Goal: Information Seeking & Learning: Learn about a topic

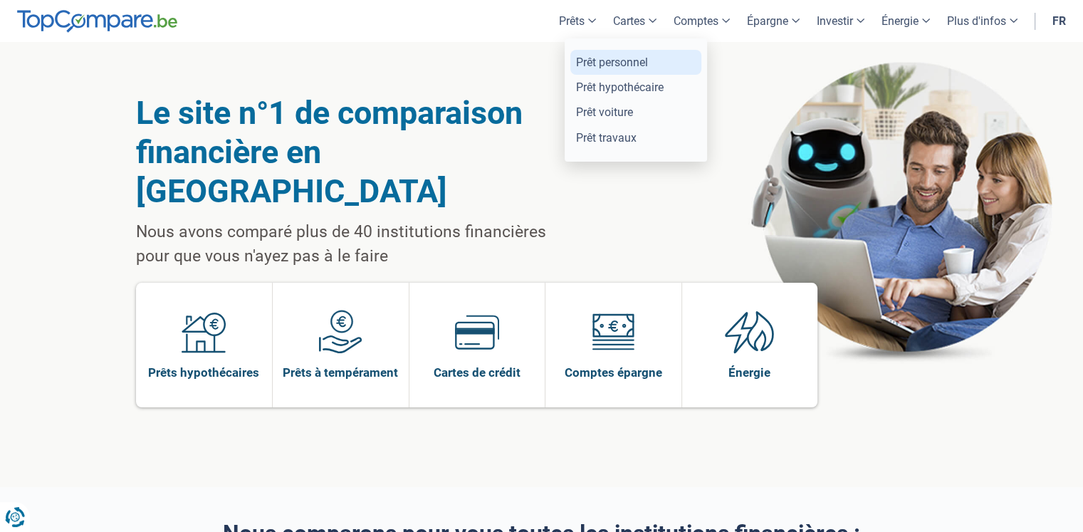
click at [597, 58] on link "Prêt personnel" at bounding box center [635, 62] width 131 height 25
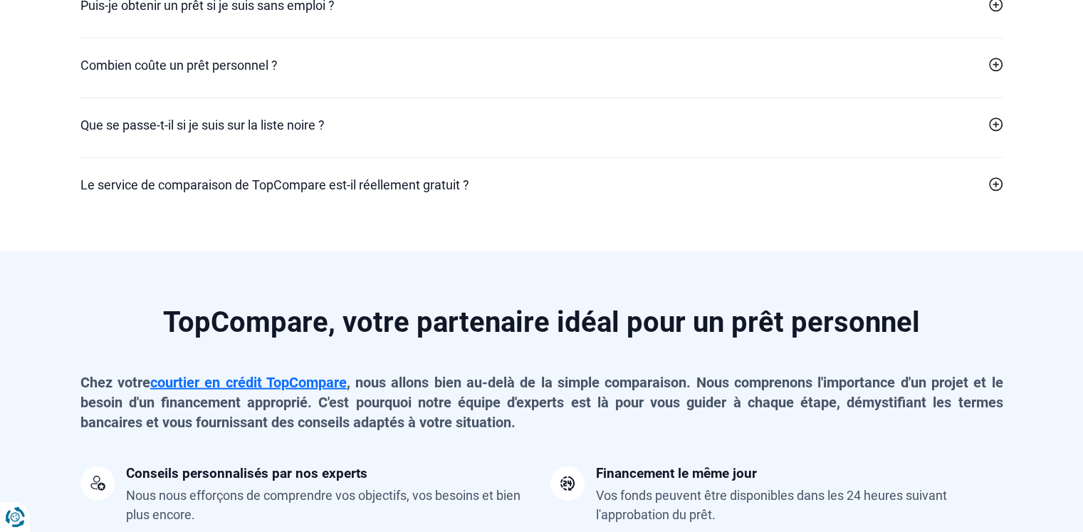
scroll to position [3132, 0]
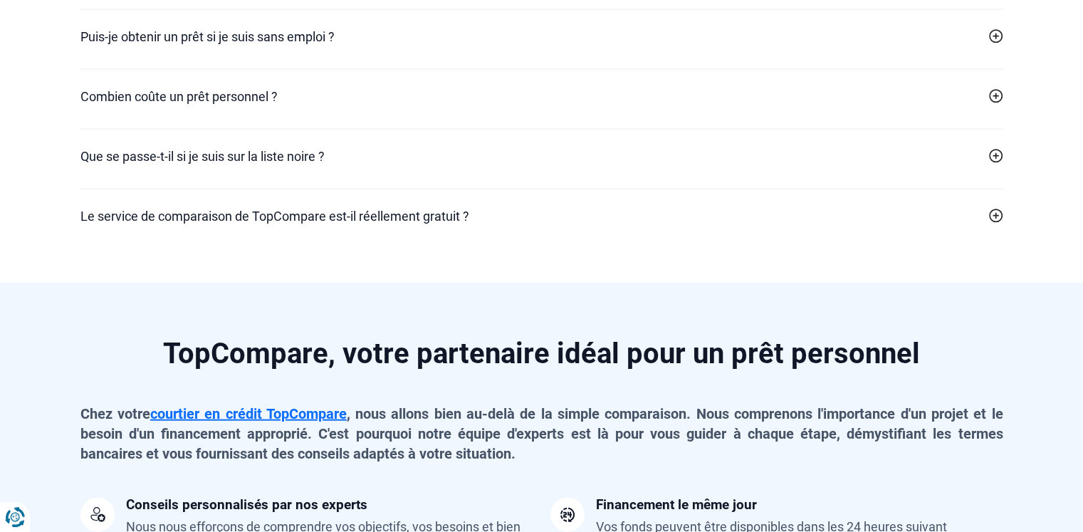
click at [294, 154] on h2 "Que se passe-t-il si je suis sur la liste noire ?" at bounding box center [202, 156] width 244 height 19
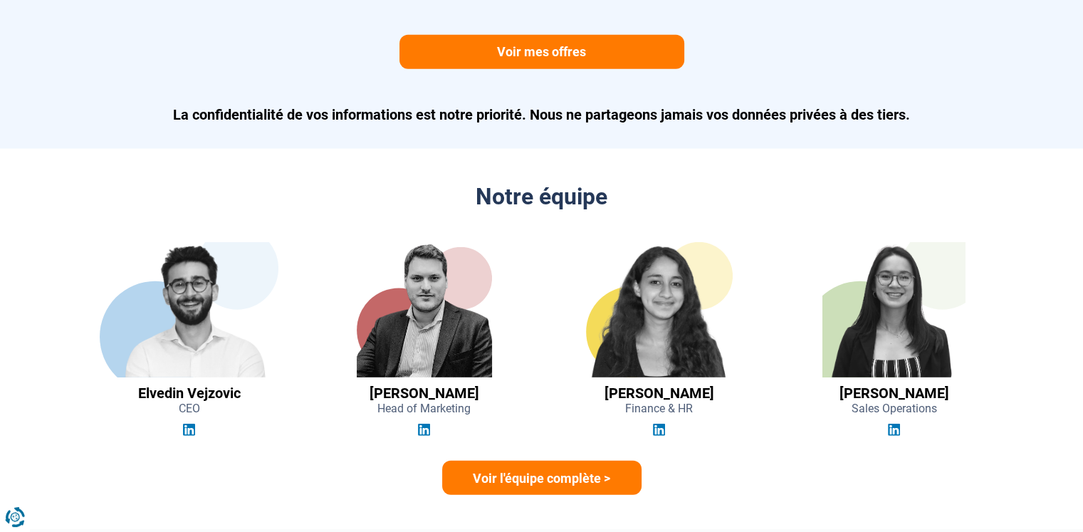
scroll to position [3987, 0]
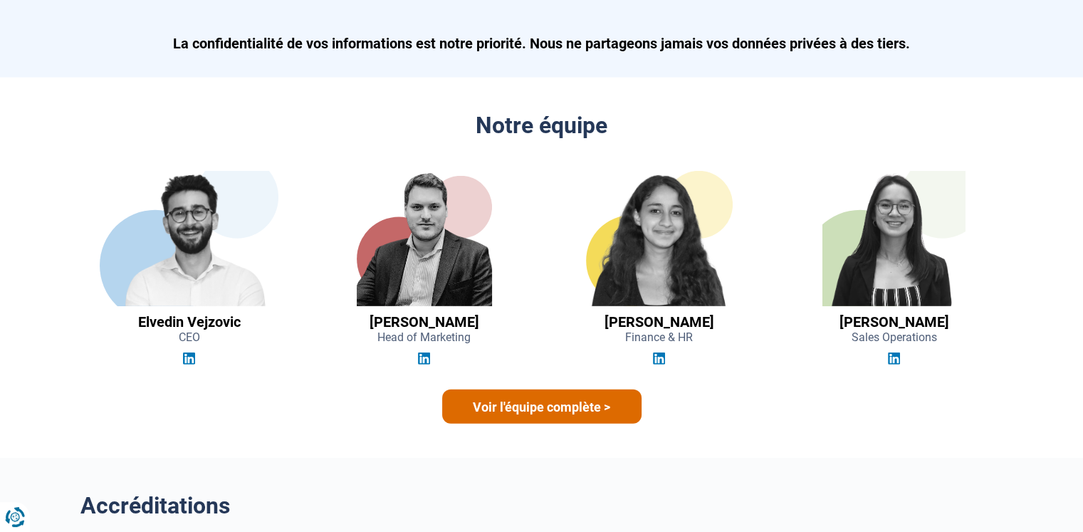
click at [534, 402] on link "Voir l'équipe complète >" at bounding box center [541, 406] width 199 height 34
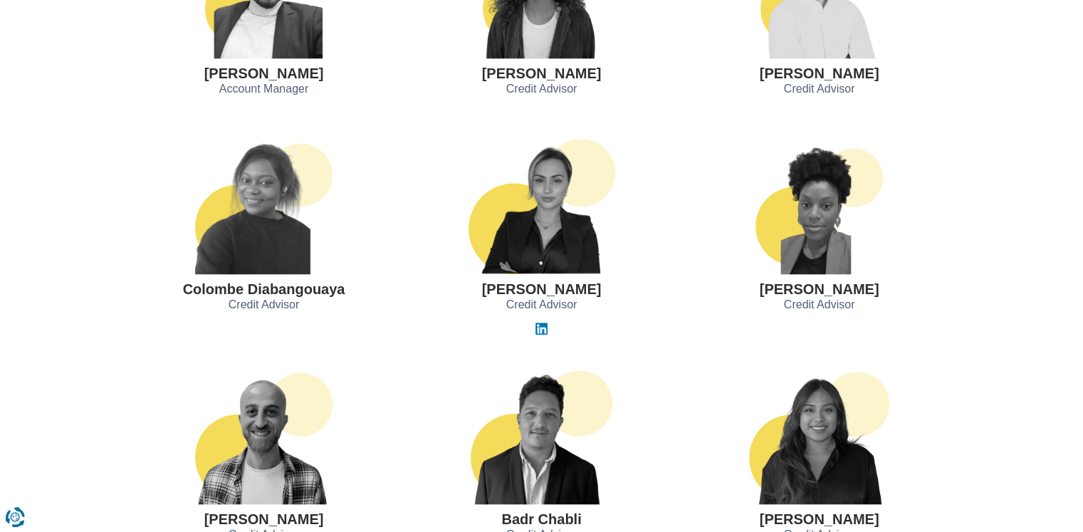
scroll to position [1139, 0]
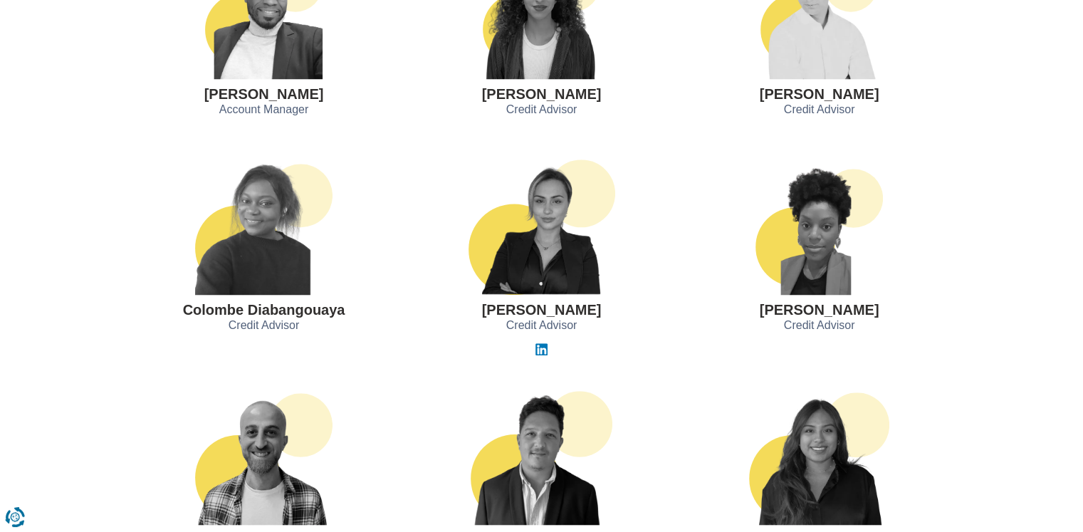
click at [807, 235] on img at bounding box center [818, 226] width 127 height 135
click at [806, 327] on span "Credit Advisor" at bounding box center [819, 326] width 71 height 16
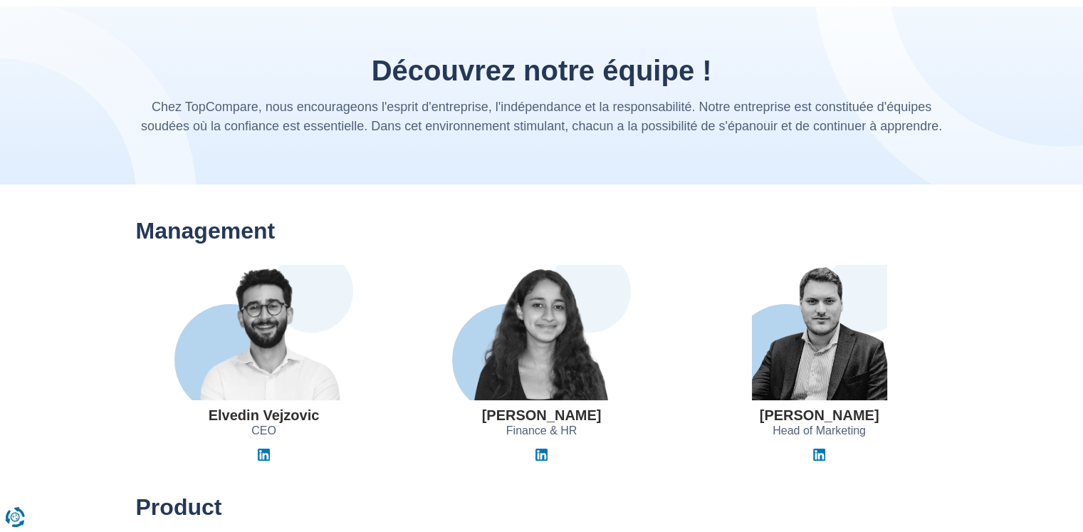
scroll to position [0, 0]
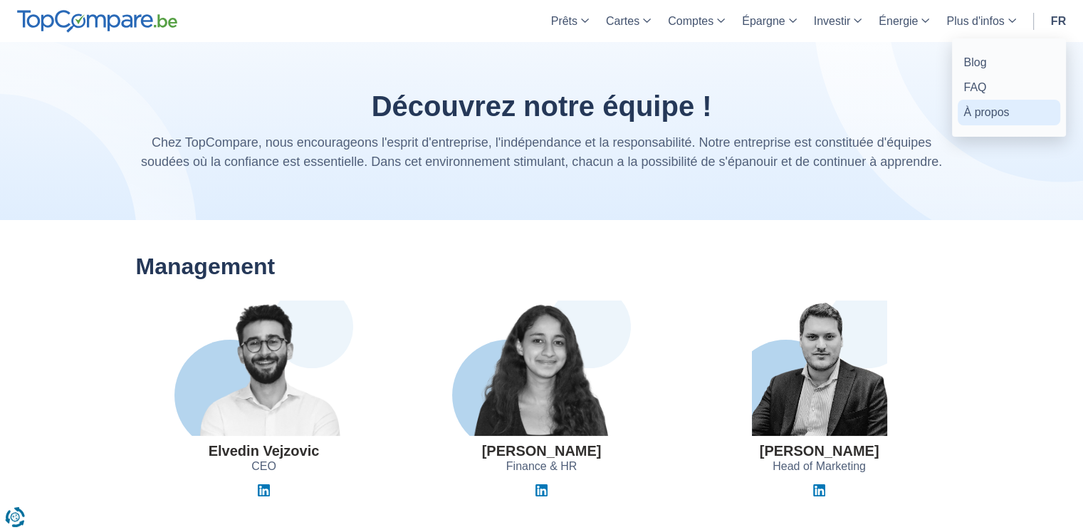
click at [1001, 107] on link "À propos" at bounding box center [1009, 112] width 103 height 25
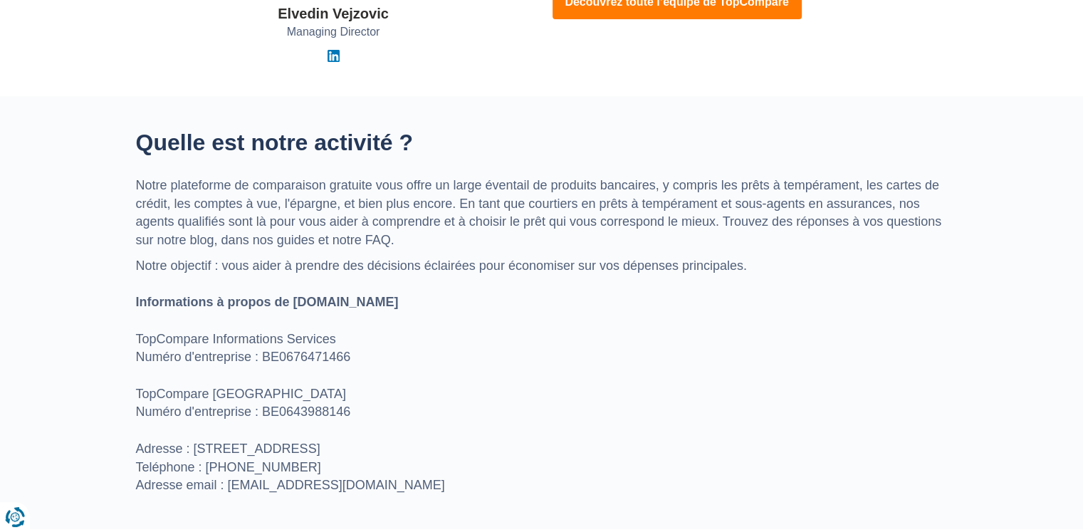
scroll to position [498, 0]
